Goal: Task Accomplishment & Management: Use online tool/utility

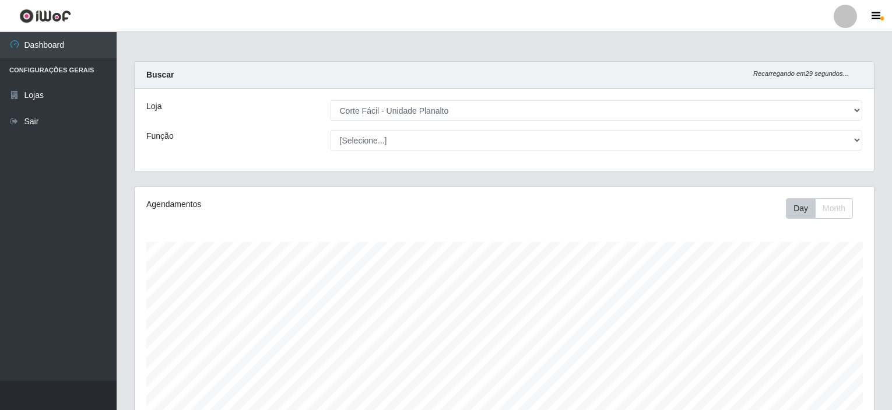
select select "202"
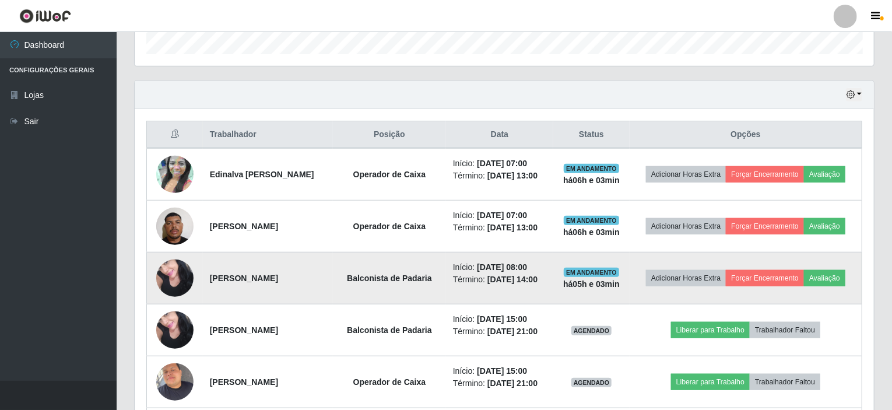
scroll to position [359, 0]
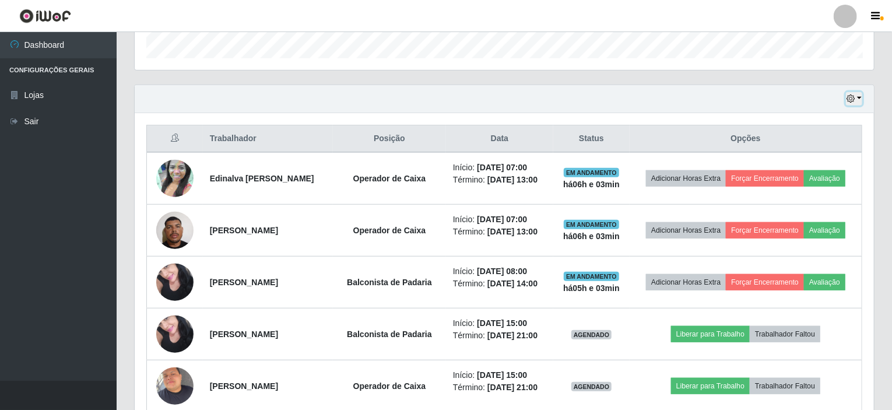
click at [858, 97] on button "button" at bounding box center [854, 98] width 16 height 13
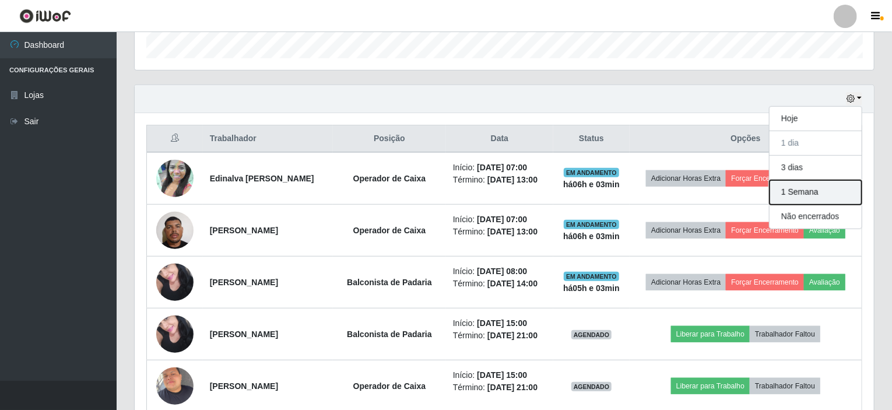
click at [819, 187] on button "1 Semana" at bounding box center [816, 192] width 92 height 24
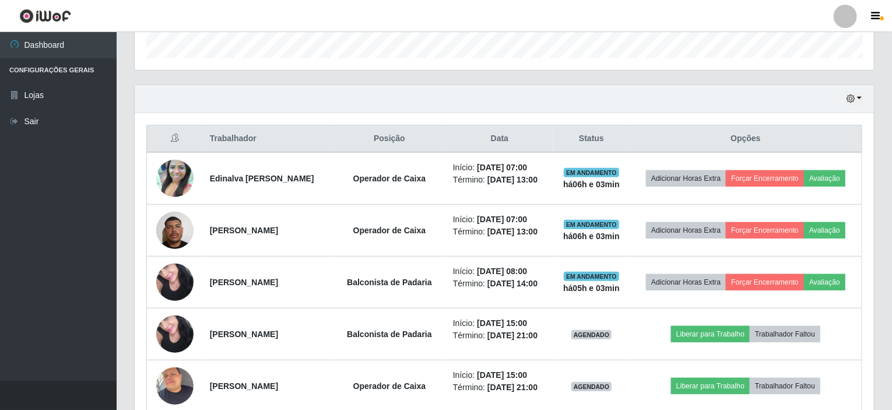
click at [327, 93] on div "Hoje 1 dia 3 dias 1 Semana Não encerrados" at bounding box center [504, 99] width 739 height 28
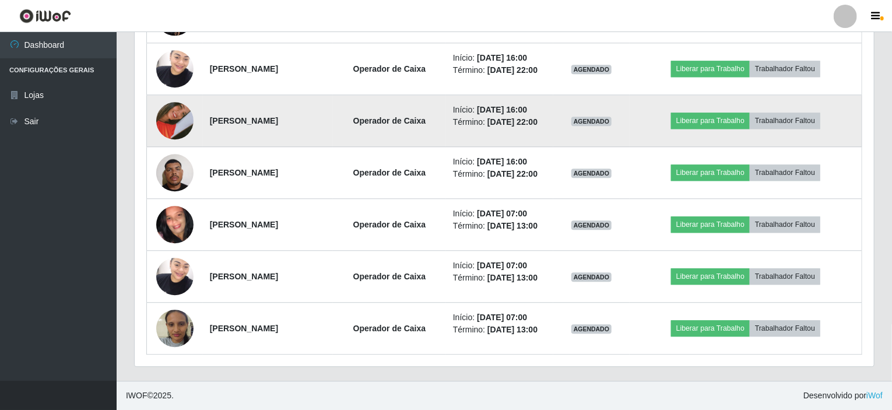
scroll to position [1583, 0]
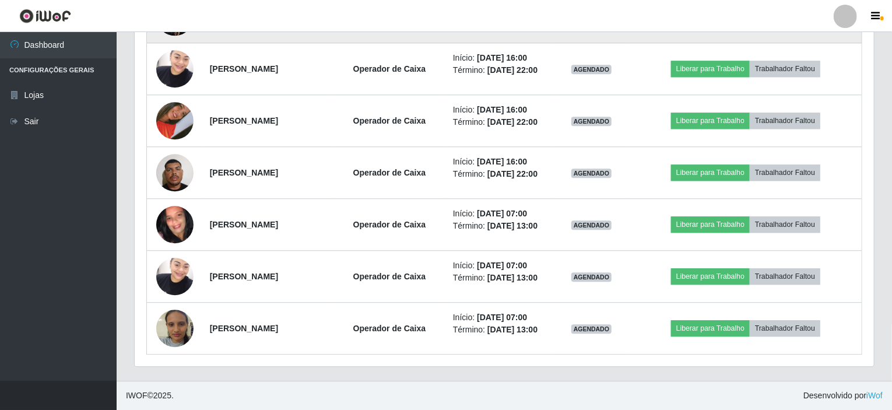
click at [446, 43] on td "Operador de Caixa" at bounding box center [389, 17] width 113 height 52
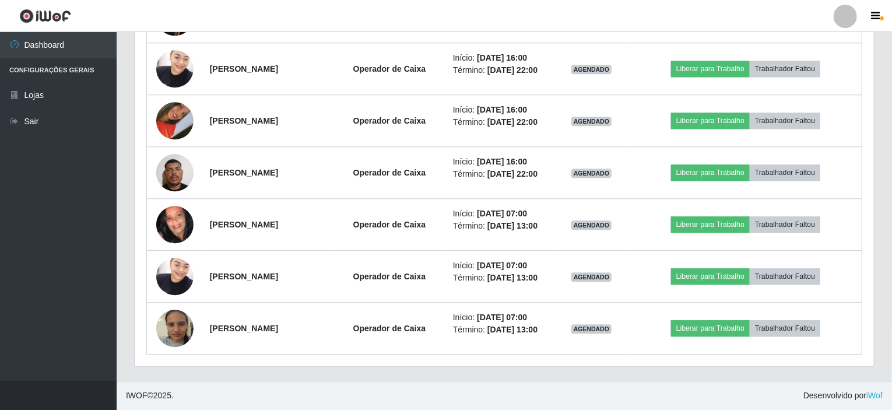
scroll to position [1434, 0]
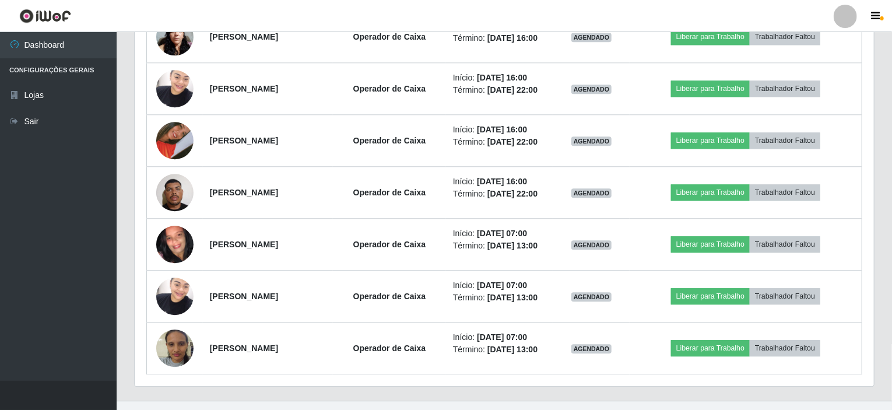
drag, startPoint x: 855, startPoint y: 35, endPoint x: 866, endPoint y: 72, distance: 38.4
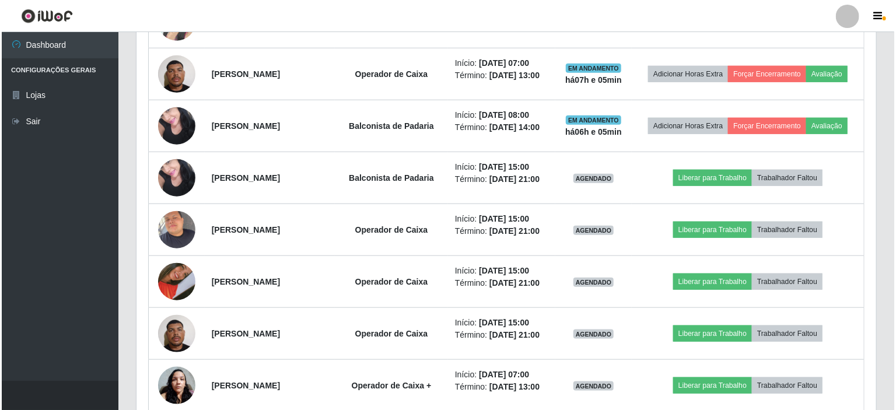
scroll to position [525, 0]
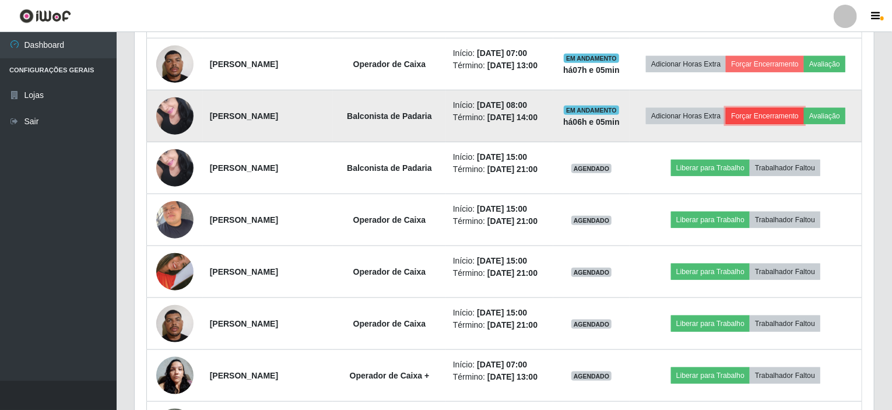
click at [804, 124] on button "Forçar Encerramento" at bounding box center [765, 116] width 78 height 16
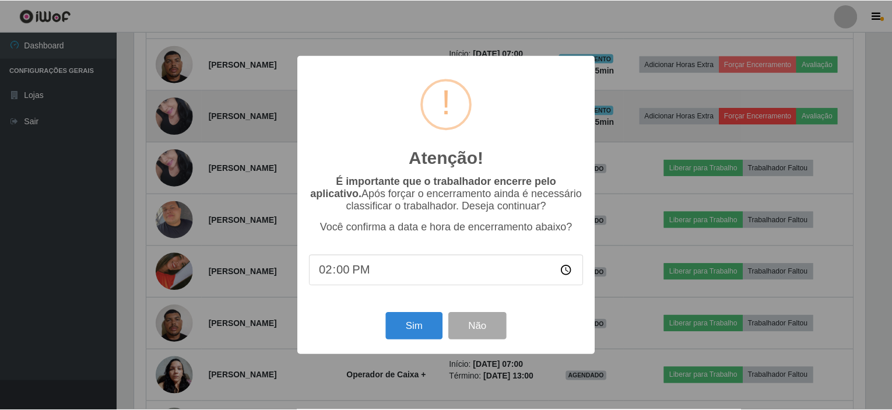
scroll to position [242, 735]
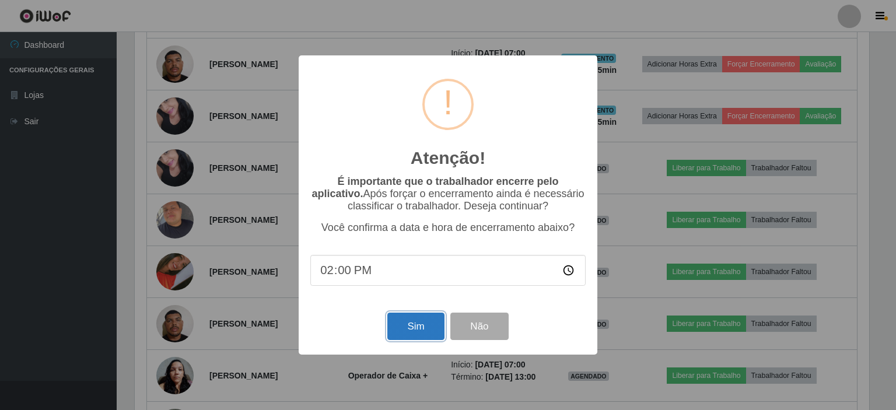
click at [416, 331] on button "Sim" at bounding box center [415, 326] width 57 height 27
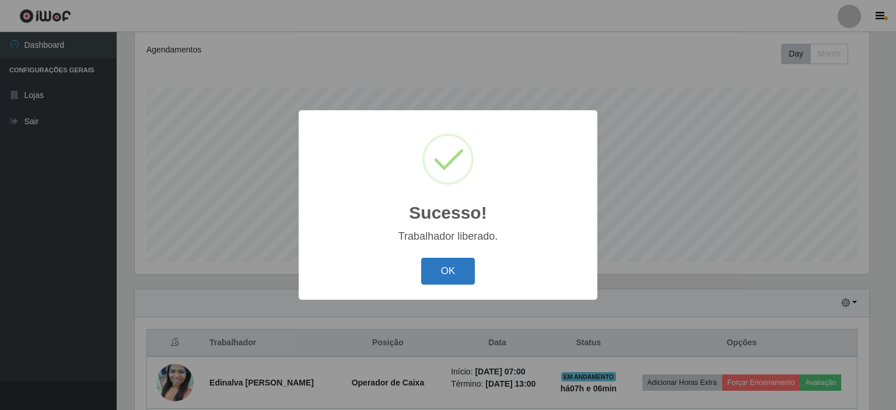
click at [448, 262] on button "OK" at bounding box center [448, 271] width 54 height 27
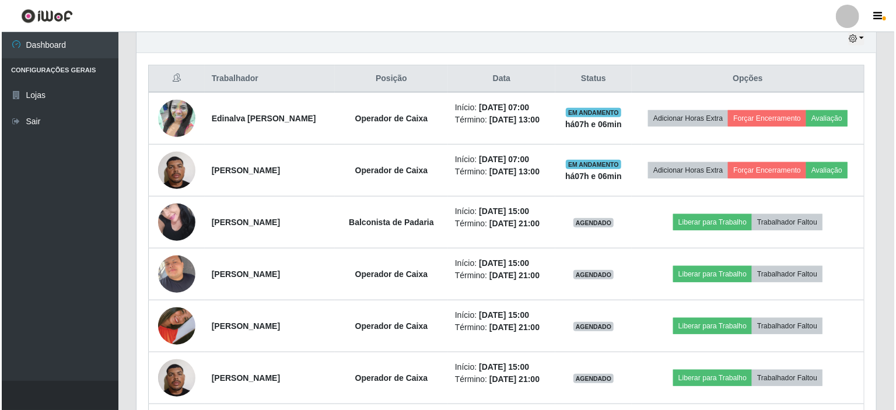
scroll to position [446, 0]
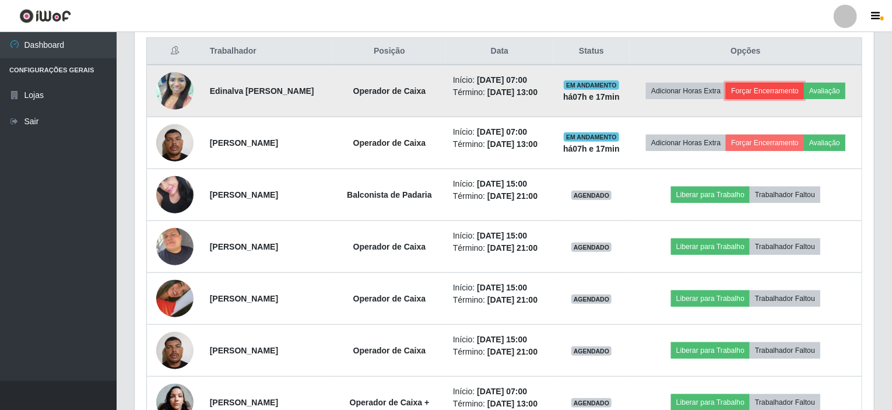
click at [780, 85] on button "Forçar Encerramento" at bounding box center [765, 91] width 78 height 16
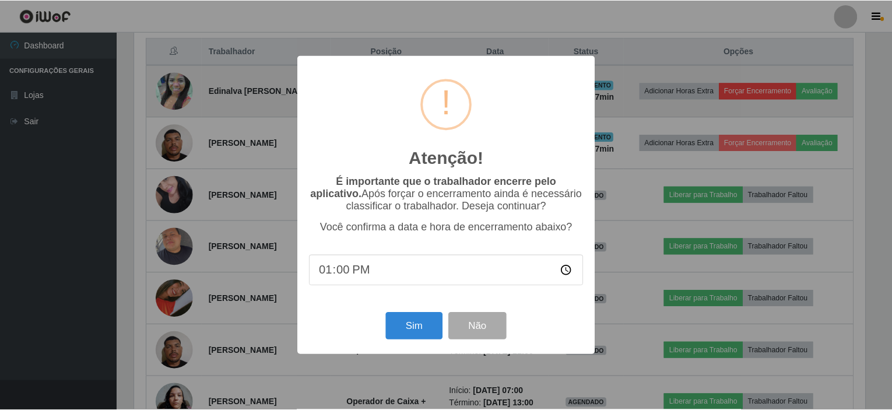
scroll to position [242, 735]
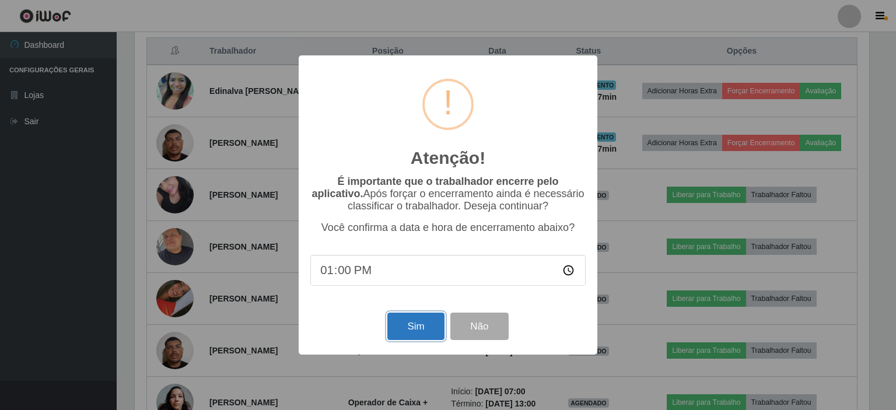
click at [408, 324] on button "Sim" at bounding box center [415, 326] width 57 height 27
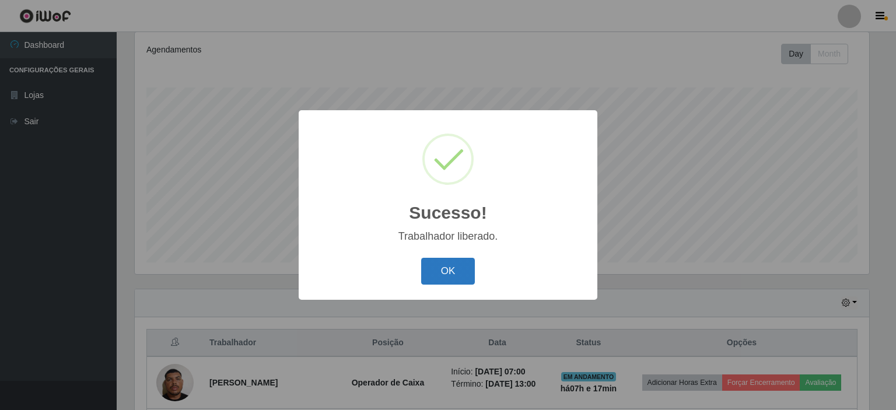
click at [461, 278] on button "OK" at bounding box center [448, 271] width 54 height 27
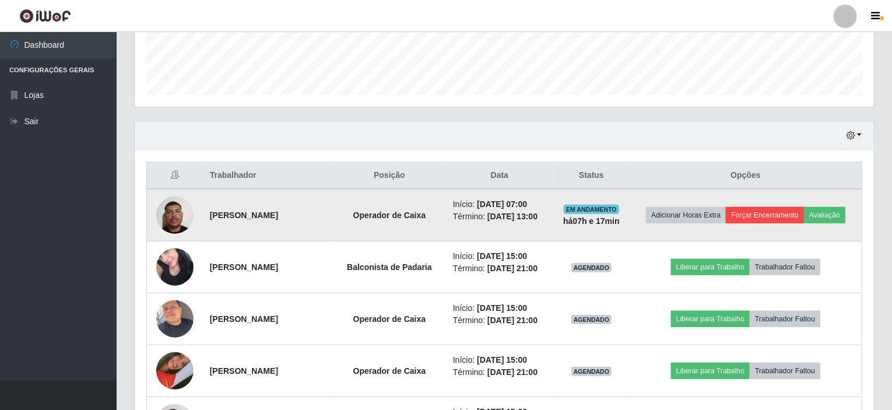
scroll to position [329, 0]
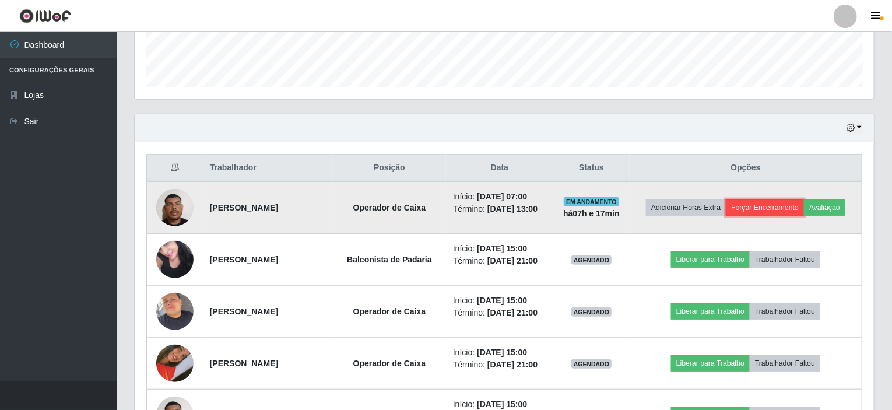
click at [804, 200] on button "Forçar Encerramento" at bounding box center [765, 207] width 78 height 16
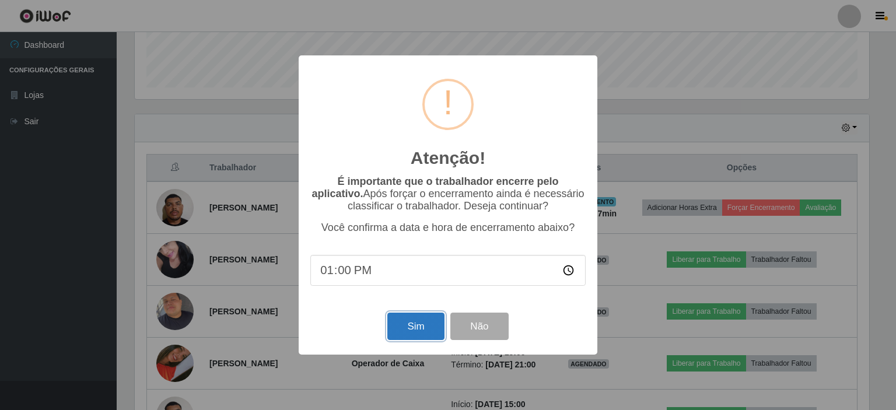
click at [428, 328] on button "Sim" at bounding box center [415, 326] width 57 height 27
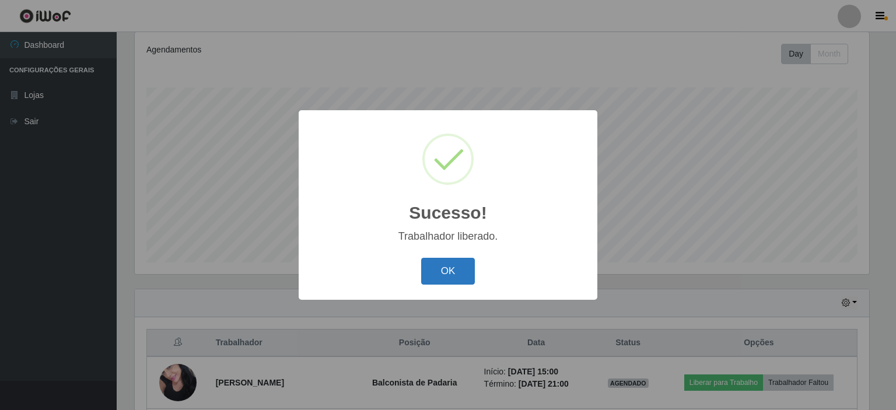
click at [444, 277] on button "OK" at bounding box center [448, 271] width 54 height 27
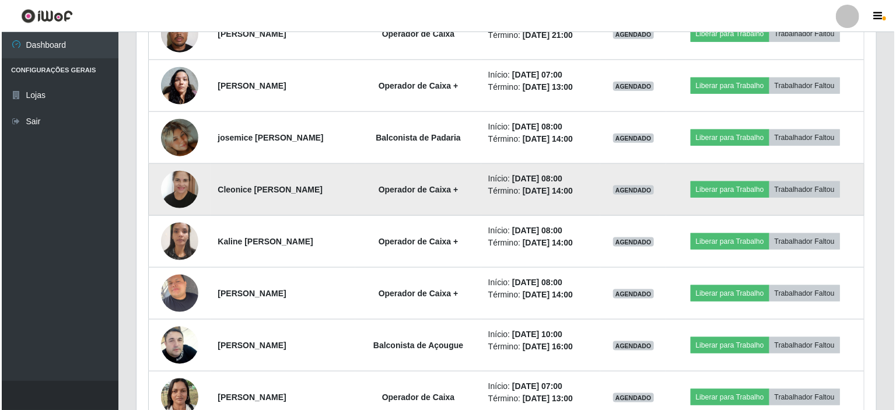
scroll to position [679, 0]
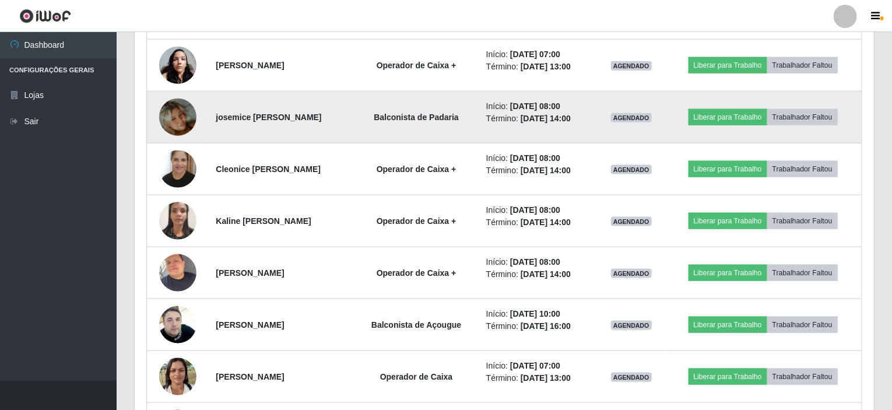
click at [174, 118] on img at bounding box center [177, 117] width 37 height 66
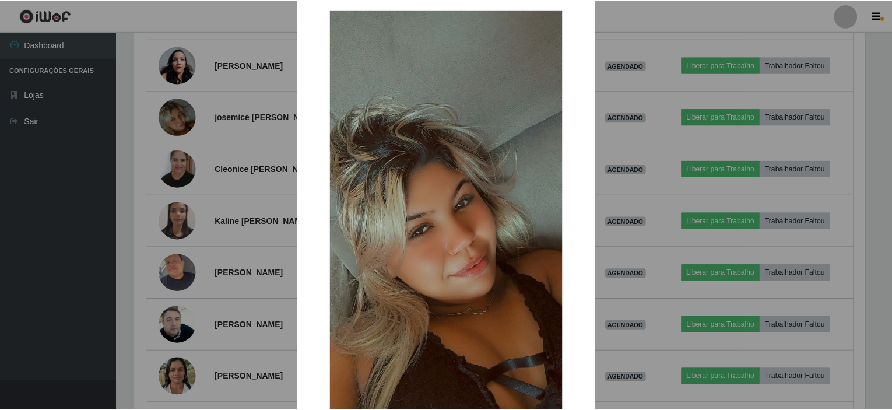
scroll to position [0, 0]
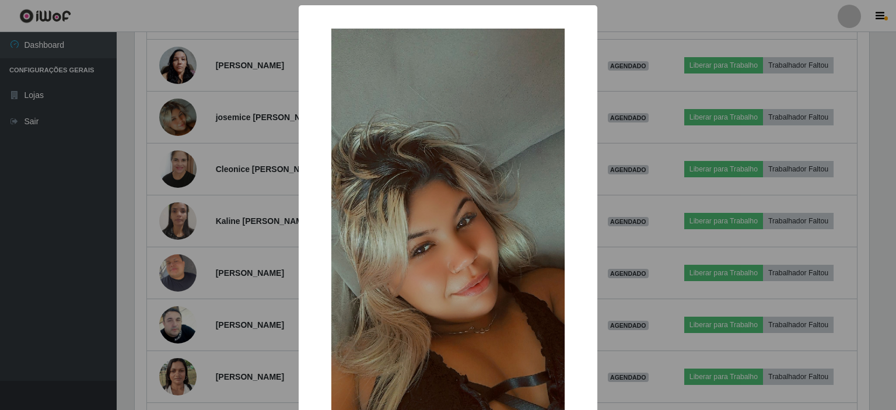
click at [675, 39] on div "× OK Cancel" at bounding box center [448, 205] width 896 height 410
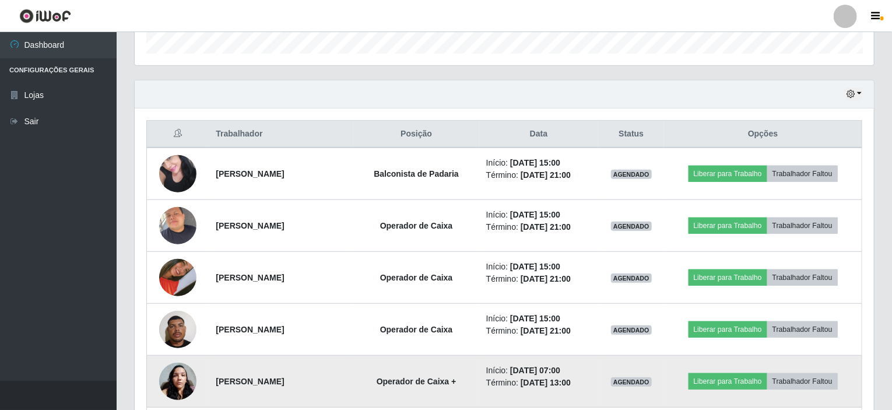
scroll to position [329, 0]
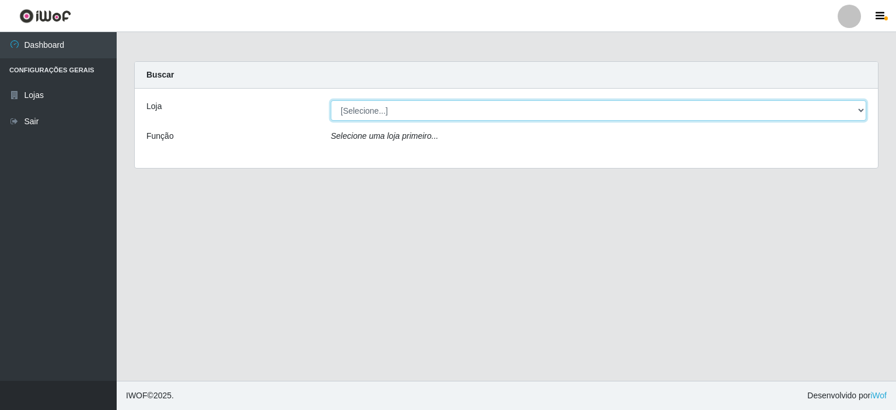
click at [416, 102] on select "[Selecione...] Corte Fácil - Unidade Planalto" at bounding box center [598, 110] width 535 height 20
select select "202"
click at [331, 100] on select "[Selecione...] Corte Fácil - Unidade Planalto" at bounding box center [598, 110] width 535 height 20
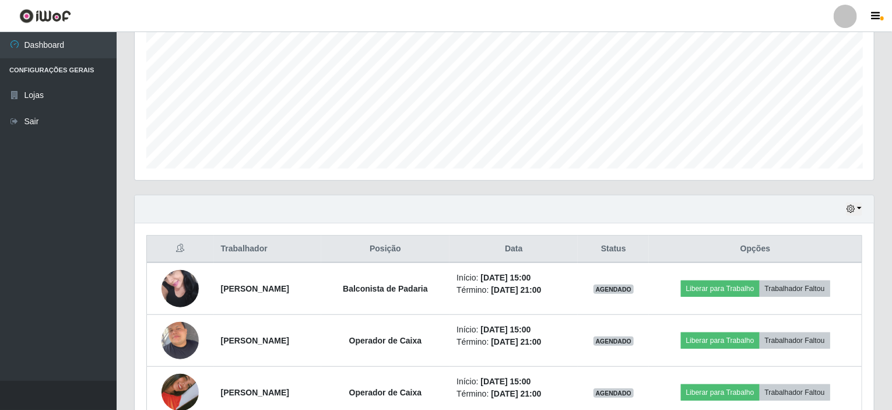
scroll to position [350, 0]
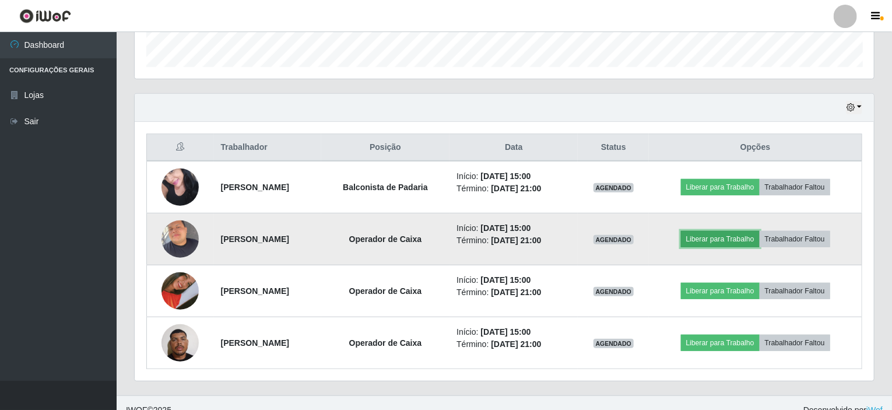
click at [738, 240] on button "Liberar para Trabalho" at bounding box center [720, 239] width 79 height 16
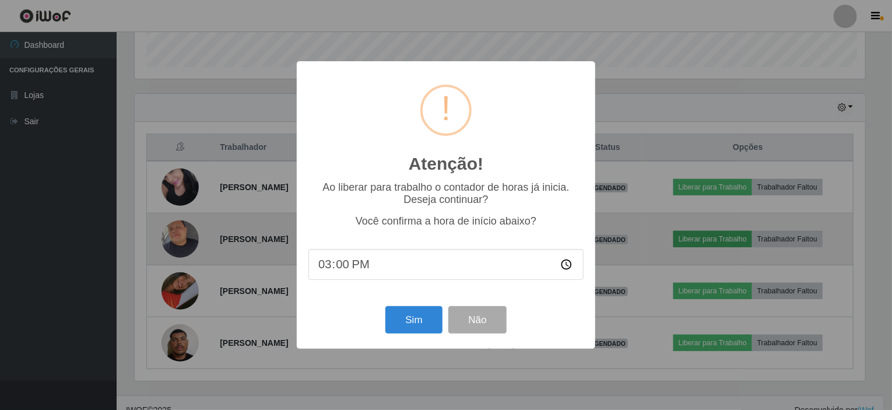
scroll to position [242, 735]
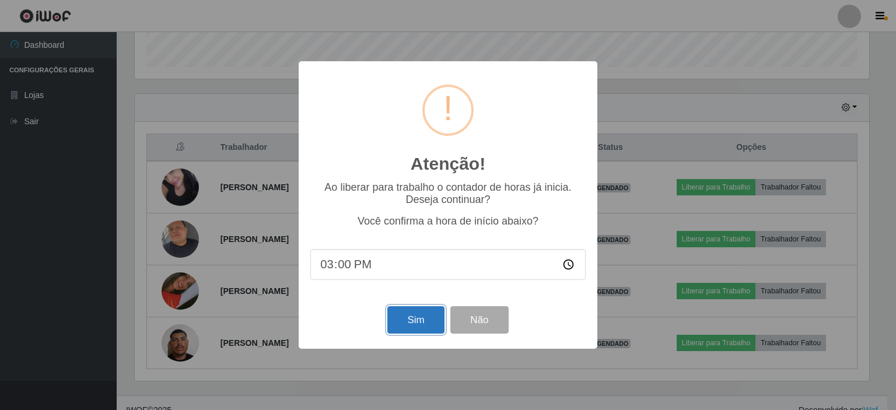
click at [395, 324] on button "Sim" at bounding box center [415, 319] width 57 height 27
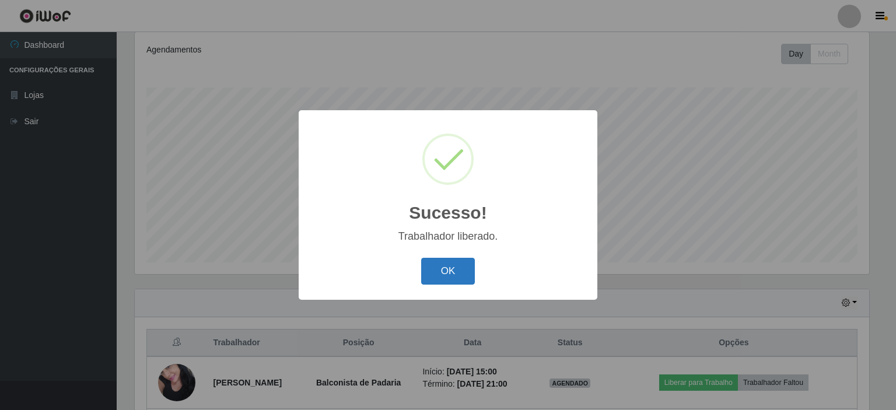
click at [465, 261] on button "OK" at bounding box center [448, 271] width 54 height 27
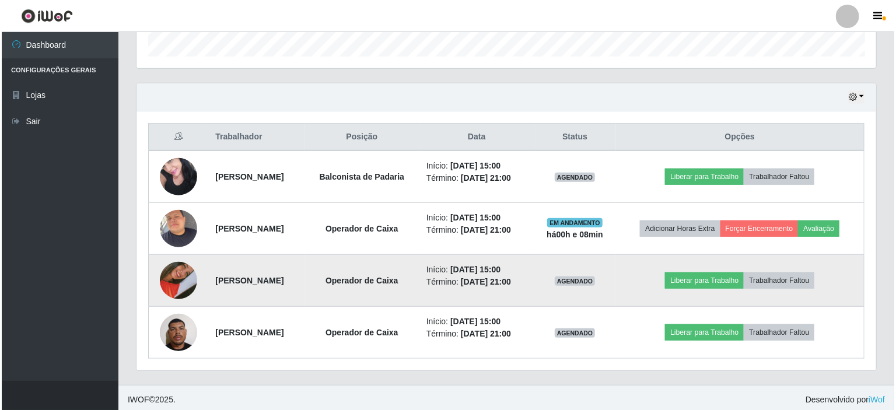
scroll to position [361, 0]
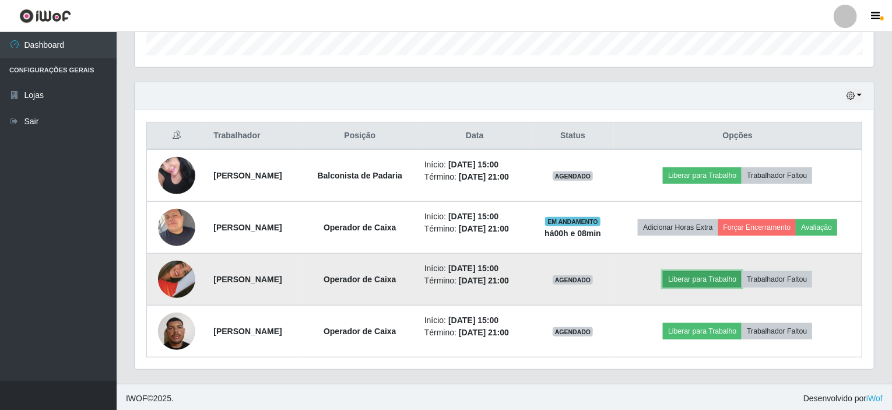
click at [701, 276] on button "Liberar para Trabalho" at bounding box center [702, 279] width 79 height 16
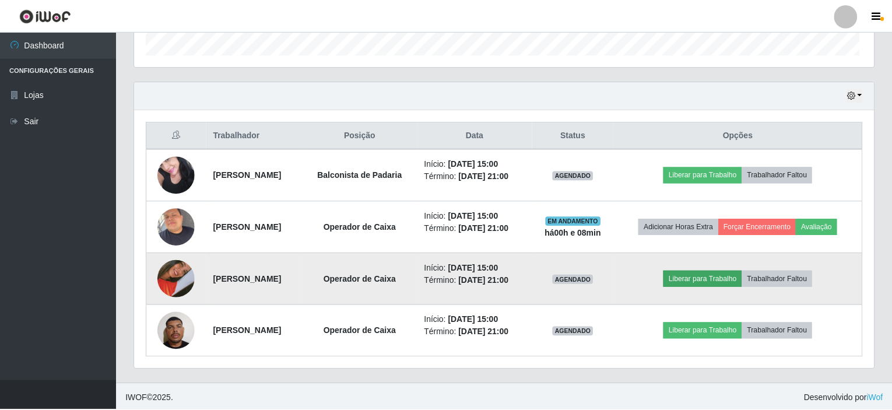
scroll to position [242, 735]
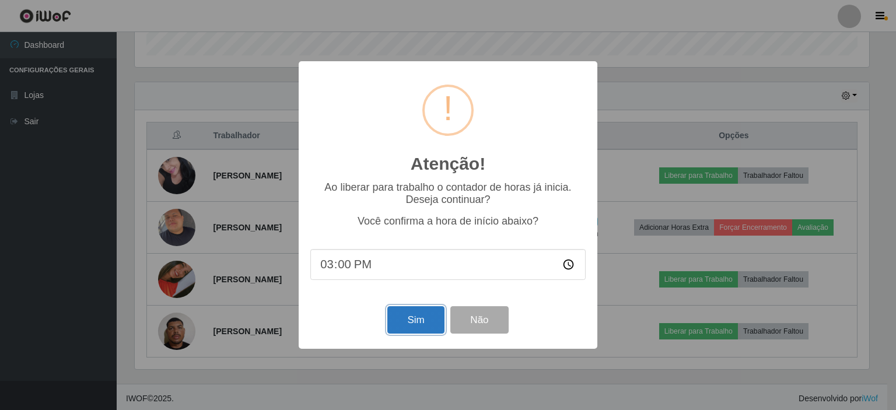
click at [409, 324] on button "Sim" at bounding box center [415, 319] width 57 height 27
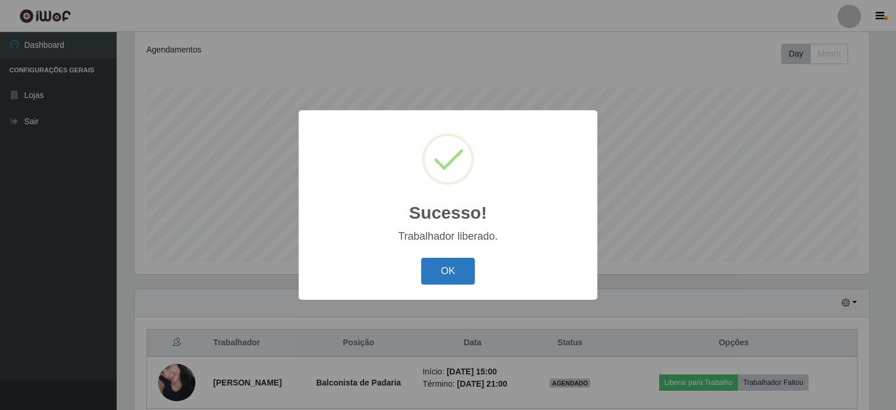
click at [454, 276] on button "OK" at bounding box center [448, 271] width 54 height 27
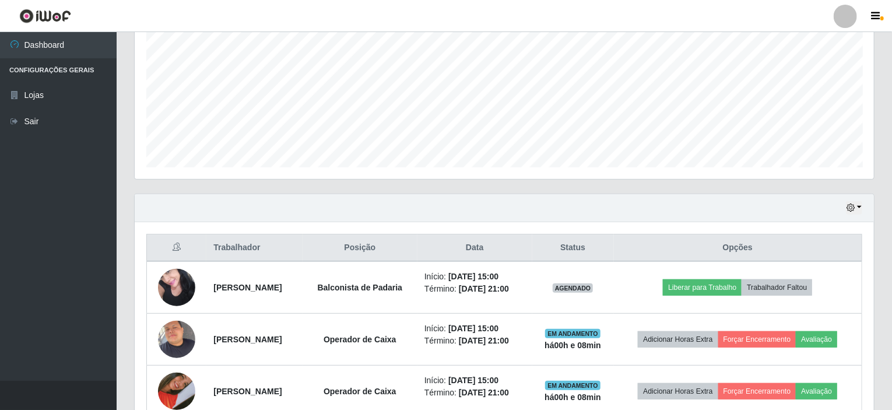
scroll to position [361, 0]
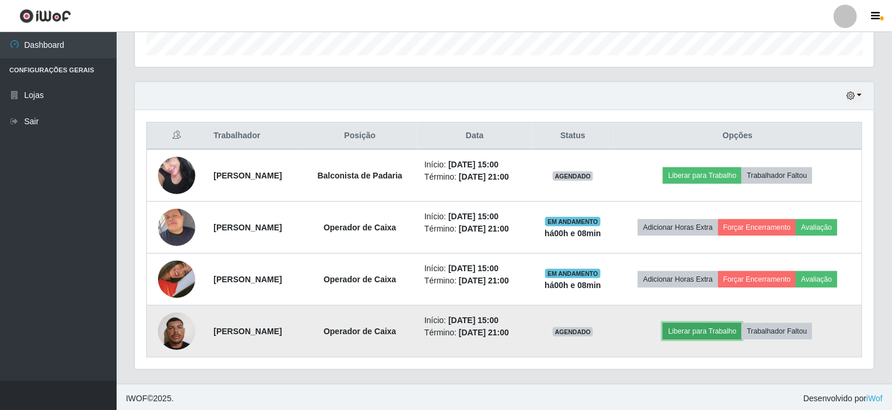
click at [704, 324] on button "Liberar para Trabalho" at bounding box center [702, 331] width 79 height 16
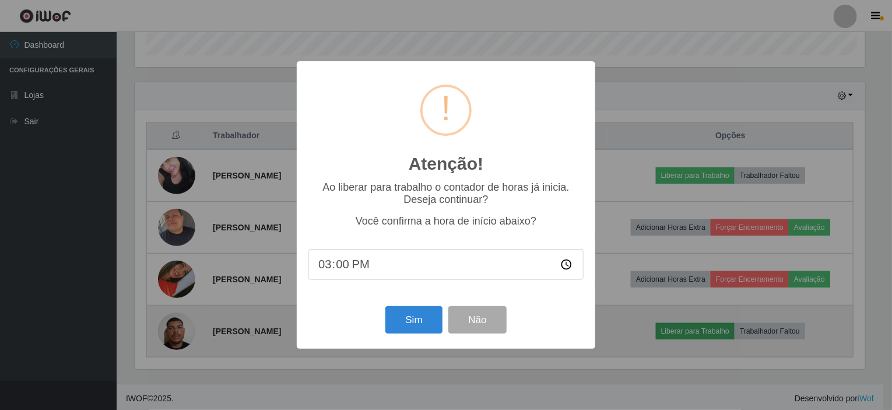
scroll to position [242, 735]
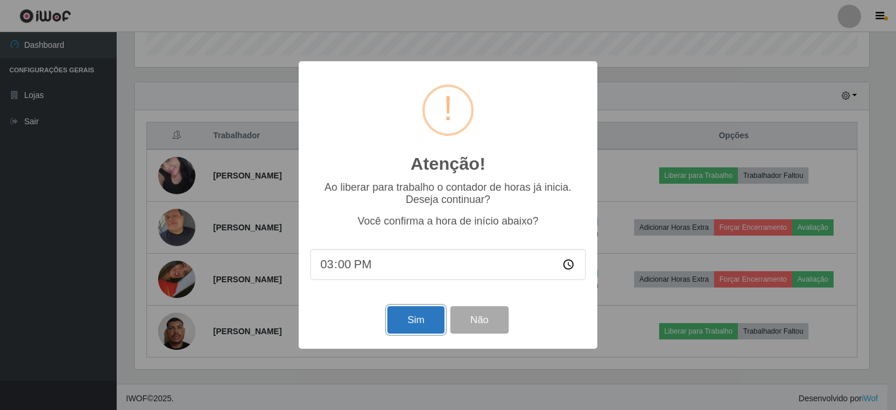
click at [405, 322] on button "Sim" at bounding box center [415, 319] width 57 height 27
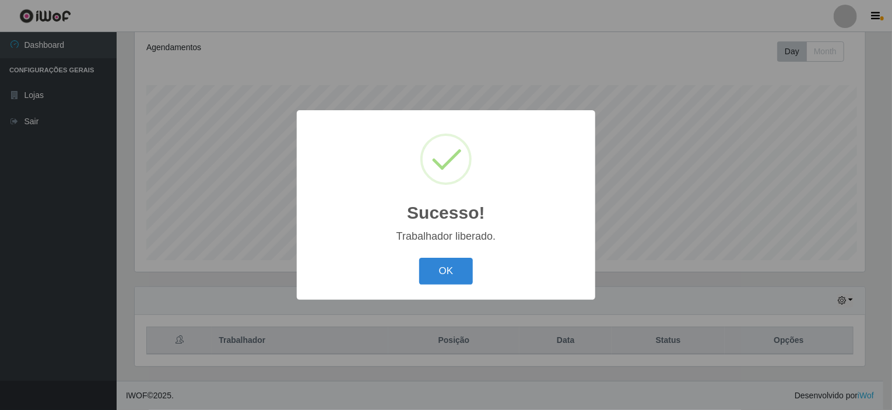
scroll to position [0, 0]
click at [437, 270] on button "OK" at bounding box center [448, 271] width 54 height 27
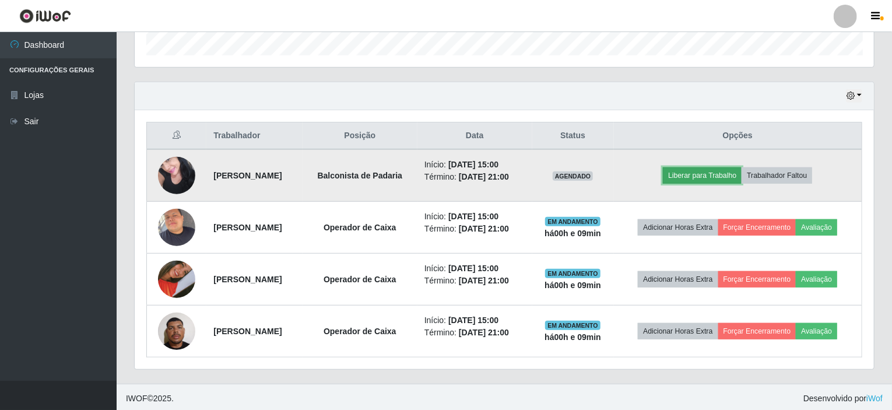
click at [700, 179] on button "Liberar para Trabalho" at bounding box center [702, 175] width 79 height 16
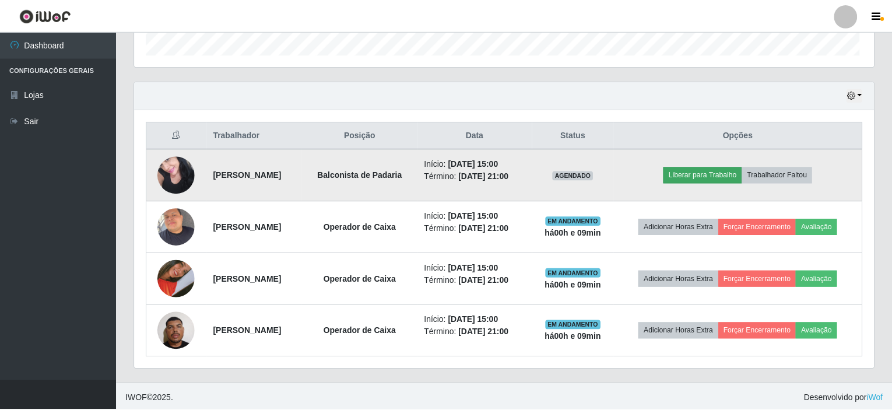
scroll to position [242, 735]
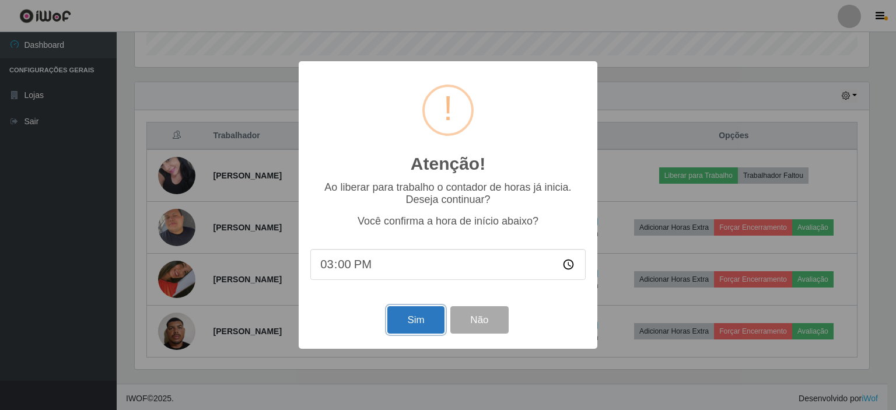
click at [403, 314] on button "Sim" at bounding box center [415, 319] width 57 height 27
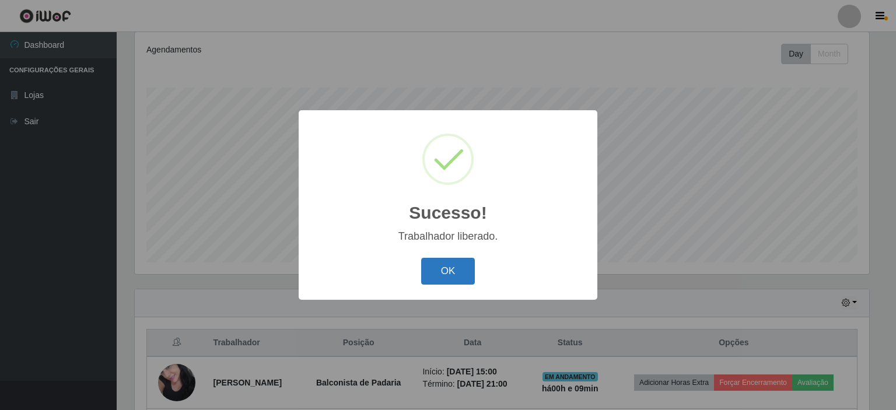
click at [447, 280] on button "OK" at bounding box center [448, 271] width 54 height 27
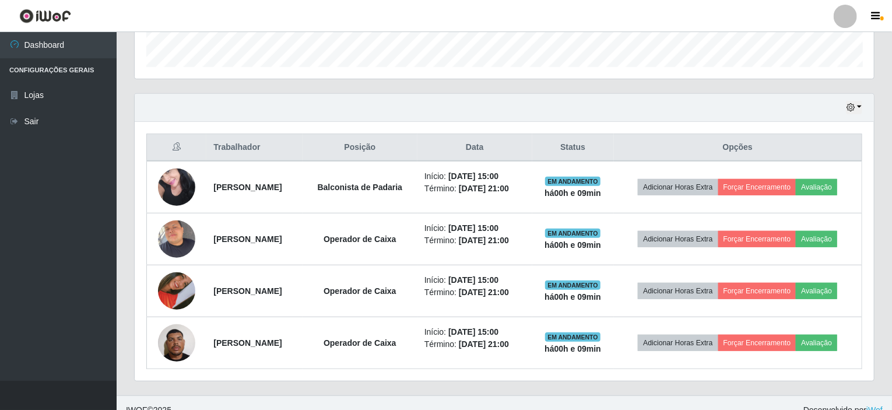
scroll to position [361, 0]
